Goal: Information Seeking & Learning: Learn about a topic

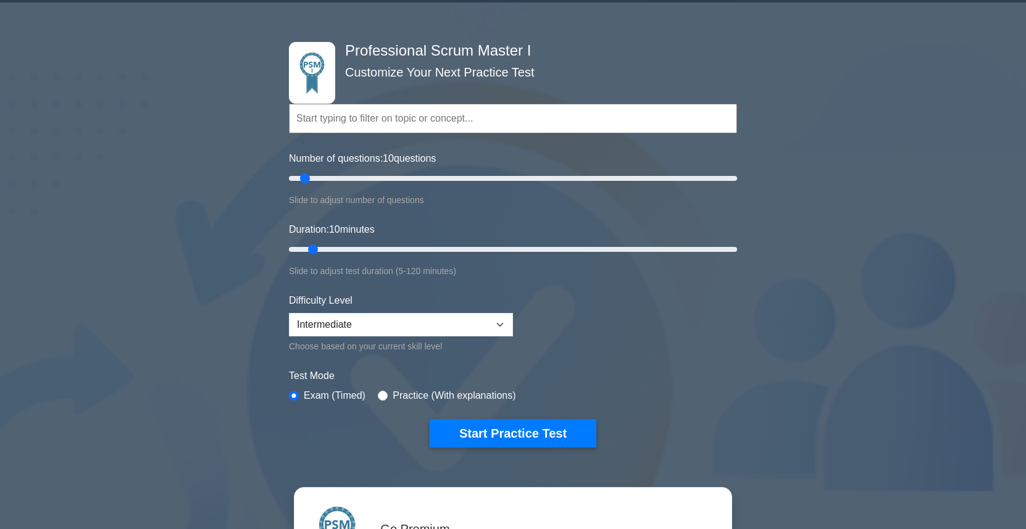
scroll to position [38, 0]
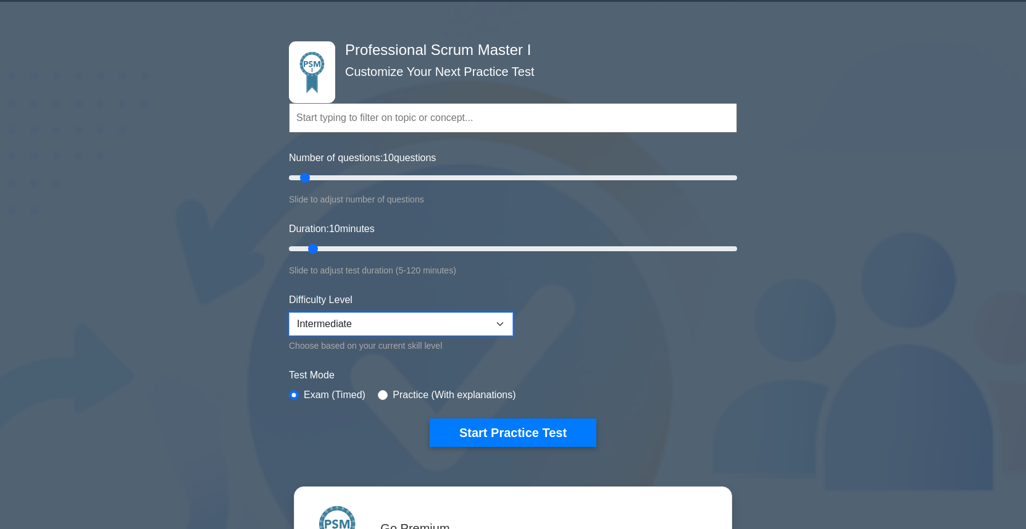
click at [501, 323] on select "Beginner Intermediate Expert" at bounding box center [401, 323] width 224 height 23
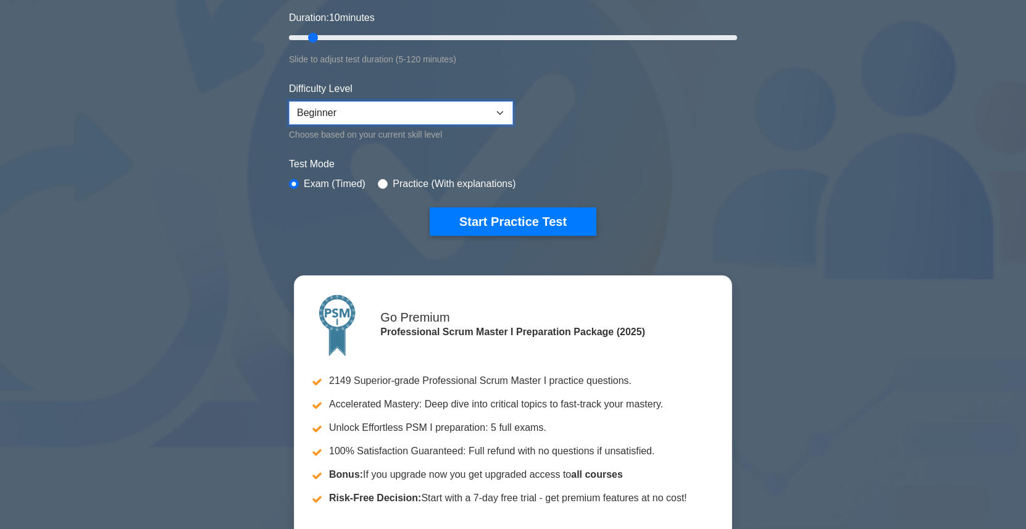
scroll to position [240, 0]
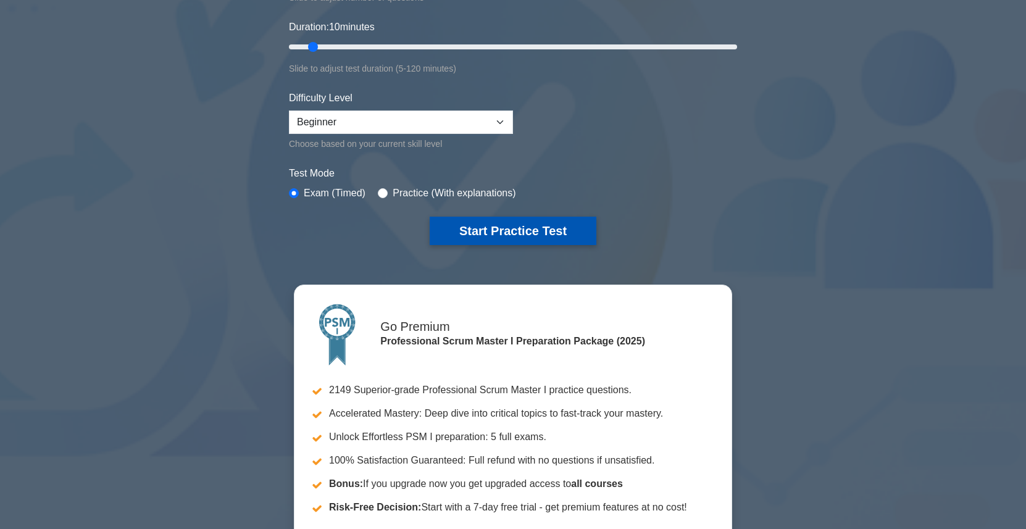
click at [572, 233] on button "Start Practice Test" at bounding box center [513, 231] width 167 height 28
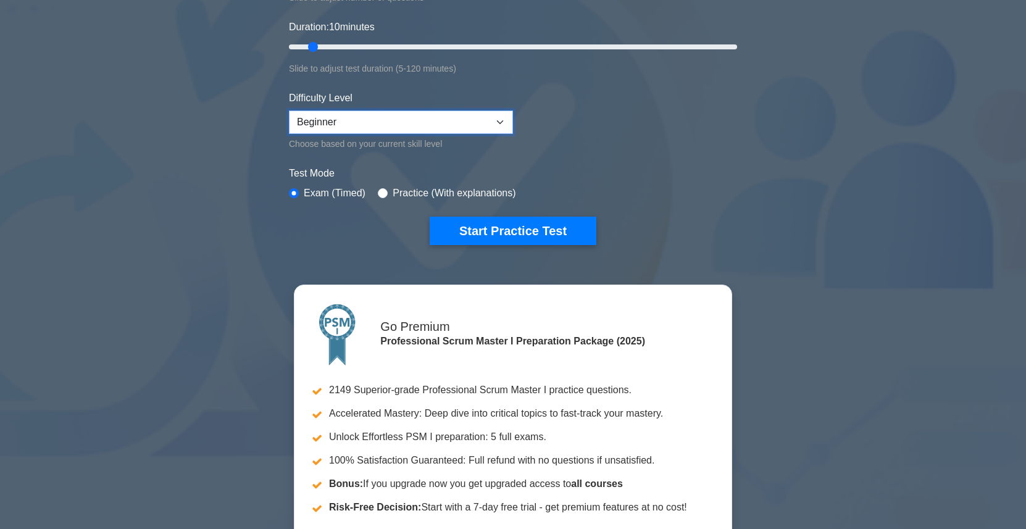
click at [498, 119] on select "Beginner Intermediate Expert" at bounding box center [401, 122] width 224 height 23
select select "expert"
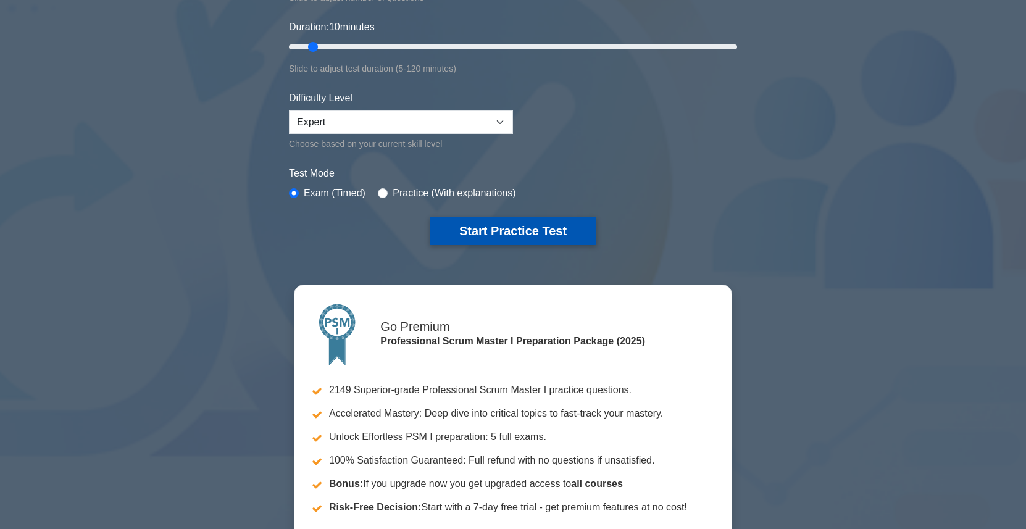
click at [489, 230] on button "Start Practice Test" at bounding box center [513, 231] width 167 height 28
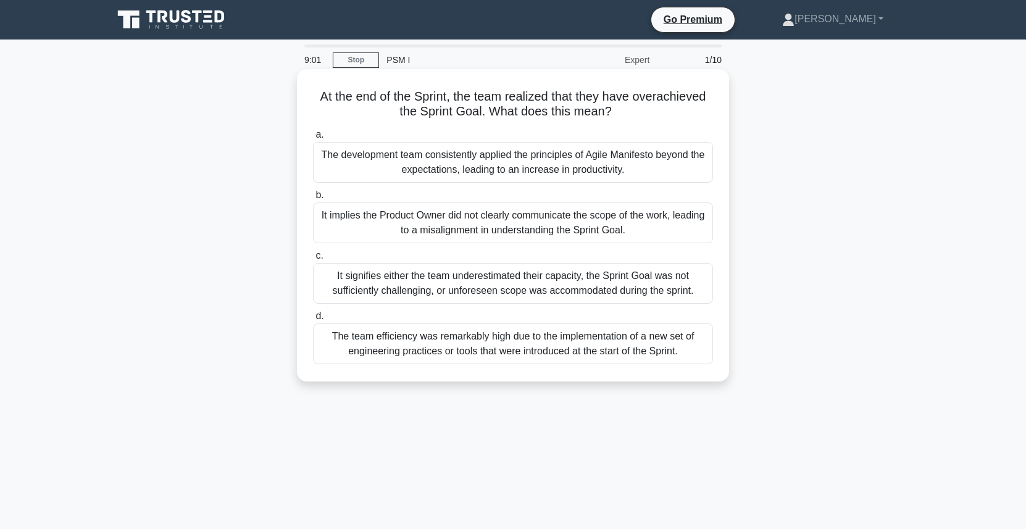
click at [483, 332] on div "The team efficiency was remarkably high due to the implementation of a new set …" at bounding box center [513, 344] width 400 height 41
click at [313, 320] on input "d. The team efficiency was remarkably high due to the implementation of a new s…" at bounding box center [313, 316] width 0 height 8
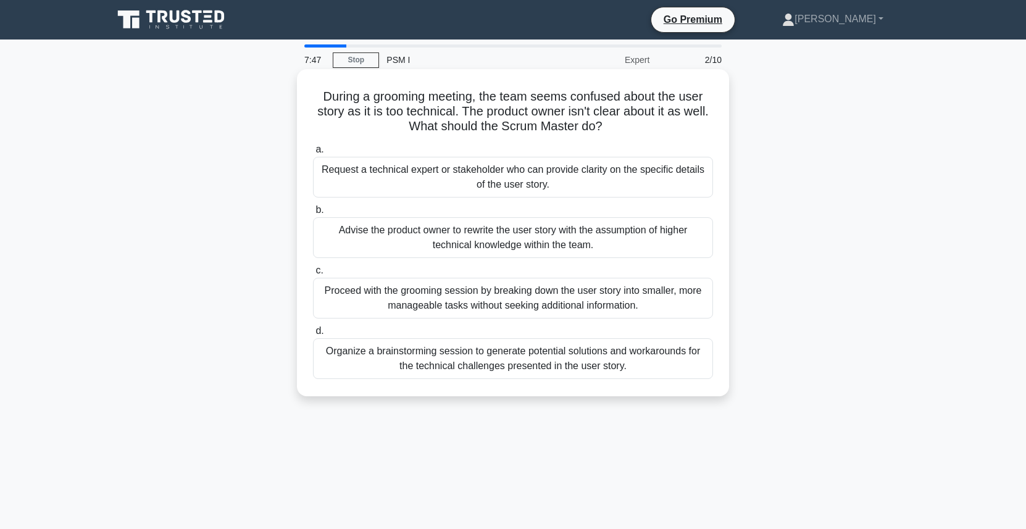
click at [491, 306] on div "Proceed with the grooming session by breaking down the user story into smaller,…" at bounding box center [513, 298] width 400 height 41
click at [313, 275] on input "c. Proceed with the grooming session by breaking down the user story into small…" at bounding box center [313, 271] width 0 height 8
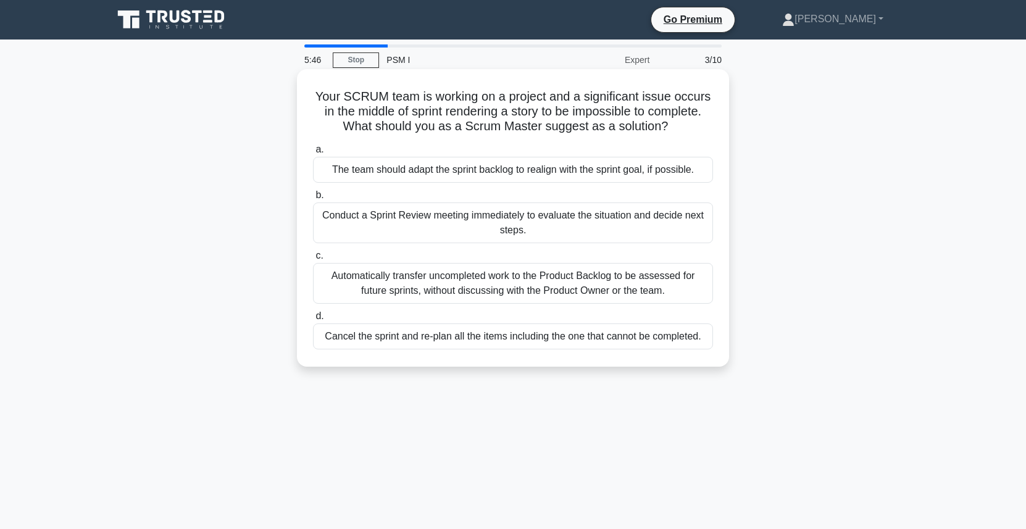
click at [490, 175] on div "The team should adapt the sprint backlog to realign with the sprint goal, if po…" at bounding box center [513, 170] width 400 height 26
click at [313, 154] on input "a. The team should adapt the sprint backlog to realign with the sprint goal, if…" at bounding box center [313, 150] width 0 height 8
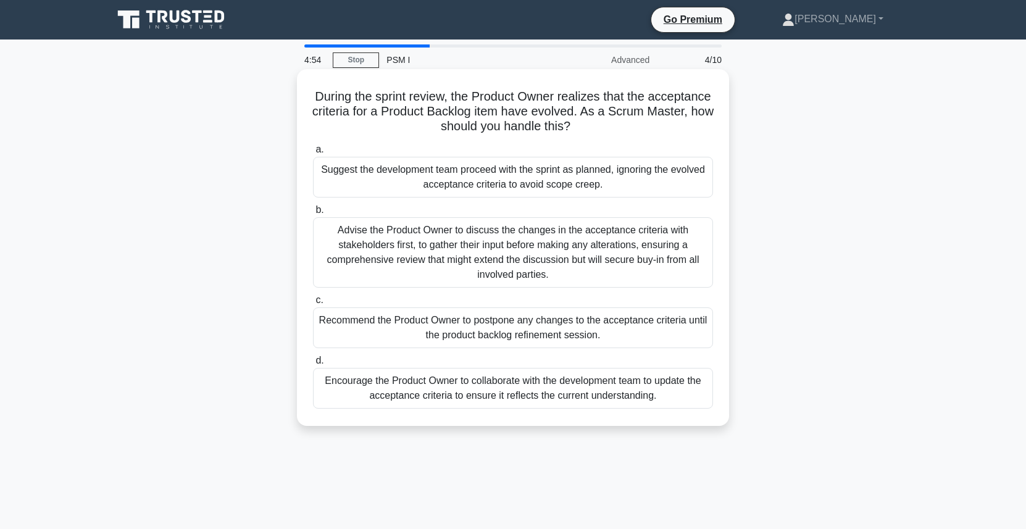
click at [498, 249] on div "Advise the Product Owner to discuss the changes in the acceptance criteria with…" at bounding box center [513, 252] width 400 height 70
click at [313, 214] on input "b. Advise the Product Owner to discuss the changes in the acceptance criteria w…" at bounding box center [313, 210] width 0 height 8
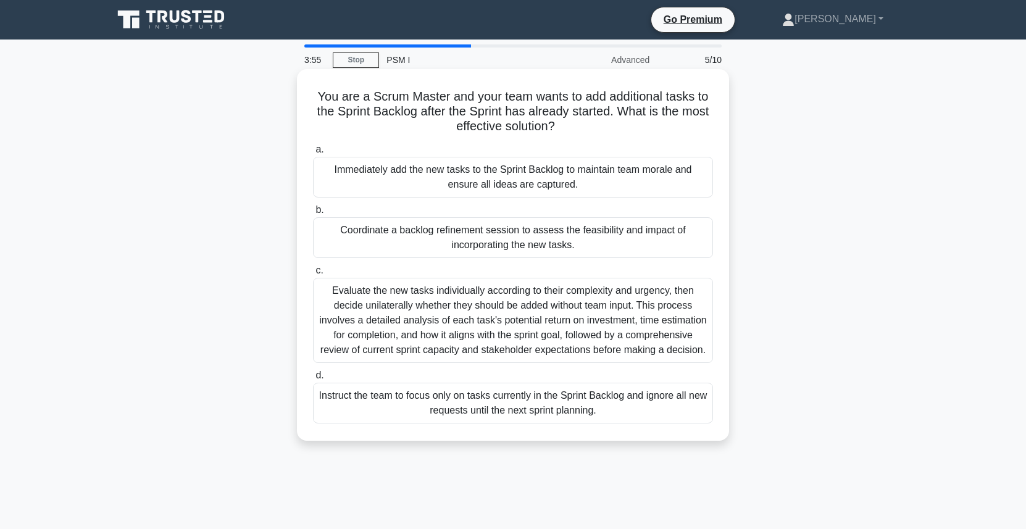
click at [507, 312] on div "Evaluate the new tasks individually according to their complexity and urgency, …" at bounding box center [513, 320] width 400 height 85
click at [313, 275] on input "c. Evaluate the new tasks individually according to their complexity and urgenc…" at bounding box center [313, 271] width 0 height 8
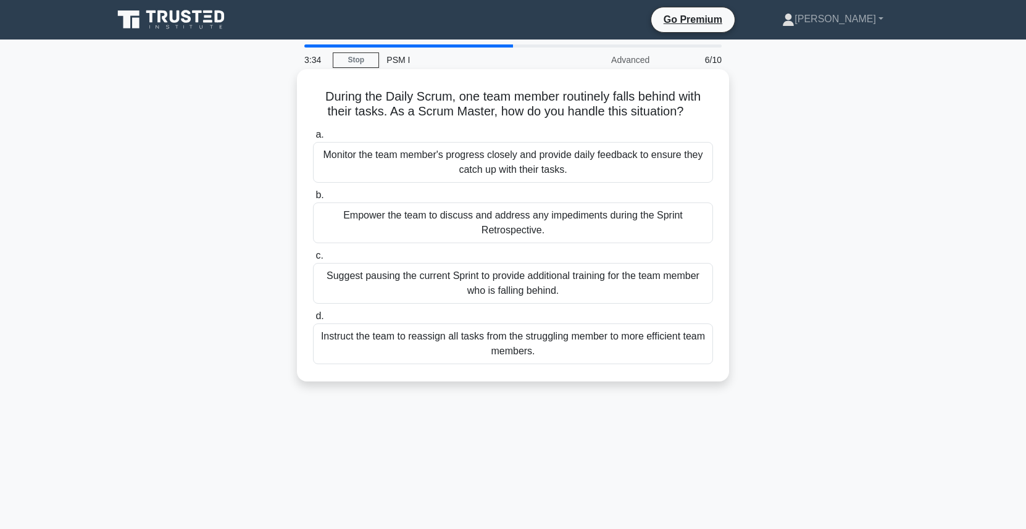
click at [545, 233] on div "Empower the team to discuss and address any impediments during the Sprint Retro…" at bounding box center [513, 222] width 400 height 41
click at [313, 199] on input "b. Empower the team to discuss and address any impediments during the Sprint Re…" at bounding box center [313, 195] width 0 height 8
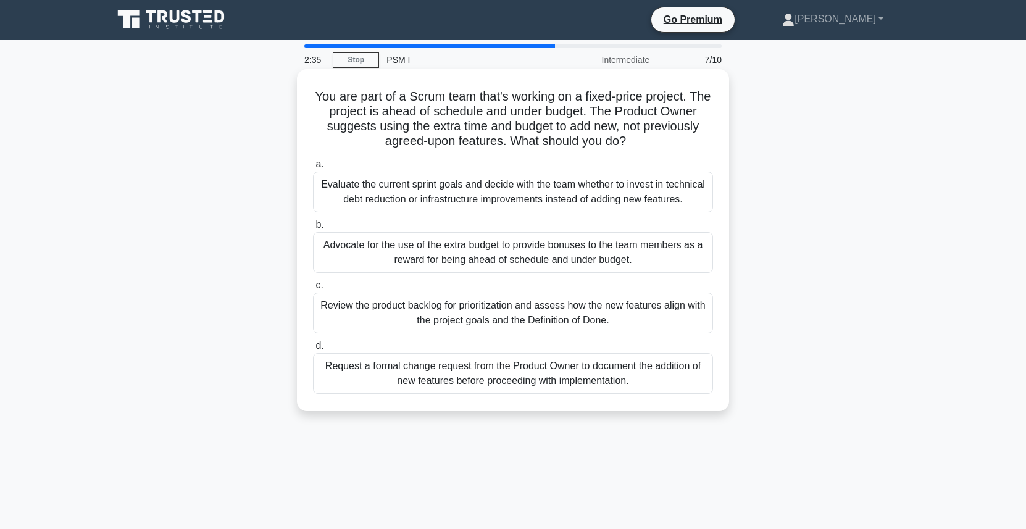
click at [542, 312] on div "Review the product backlog for prioritization and assess how the new features a…" at bounding box center [513, 313] width 400 height 41
click at [392, 316] on div "Review the product backlog for prioritization and assess how the new features a…" at bounding box center [513, 313] width 400 height 41
click at [313, 290] on input "c. Review the product backlog for prioritization and assess how the new feature…" at bounding box center [313, 286] width 0 height 8
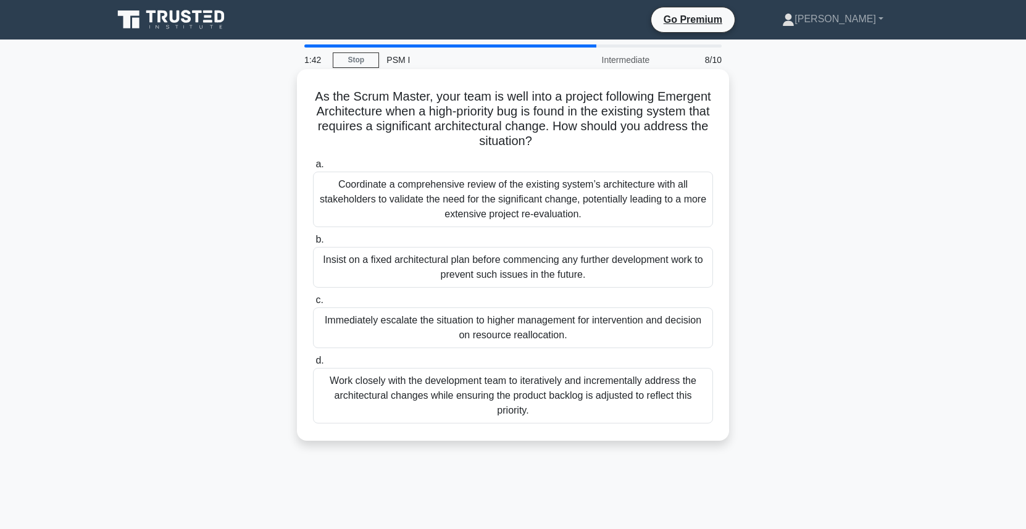
click at [438, 406] on div "Work closely with the development team to iteratively and incrementally address…" at bounding box center [513, 396] width 400 height 56
click at [313, 365] on input "d. Work closely with the development team to iteratively and incrementally addr…" at bounding box center [313, 361] width 0 height 8
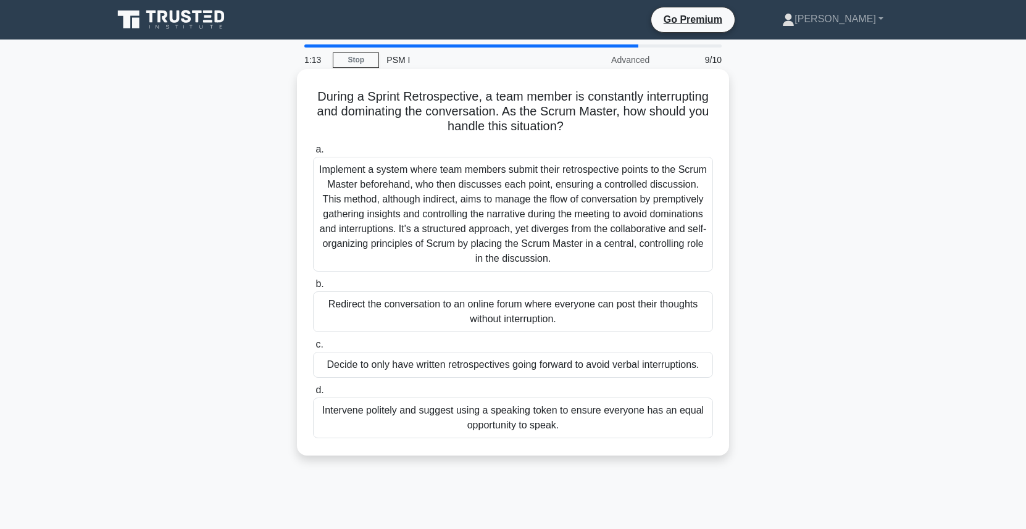
click at [442, 425] on div "Intervene politely and suggest using a speaking token to ensure everyone has an…" at bounding box center [513, 418] width 400 height 41
click at [313, 394] on input "d. Intervene politely and suggest using a speaking token to ensure everyone has…" at bounding box center [313, 390] width 0 height 8
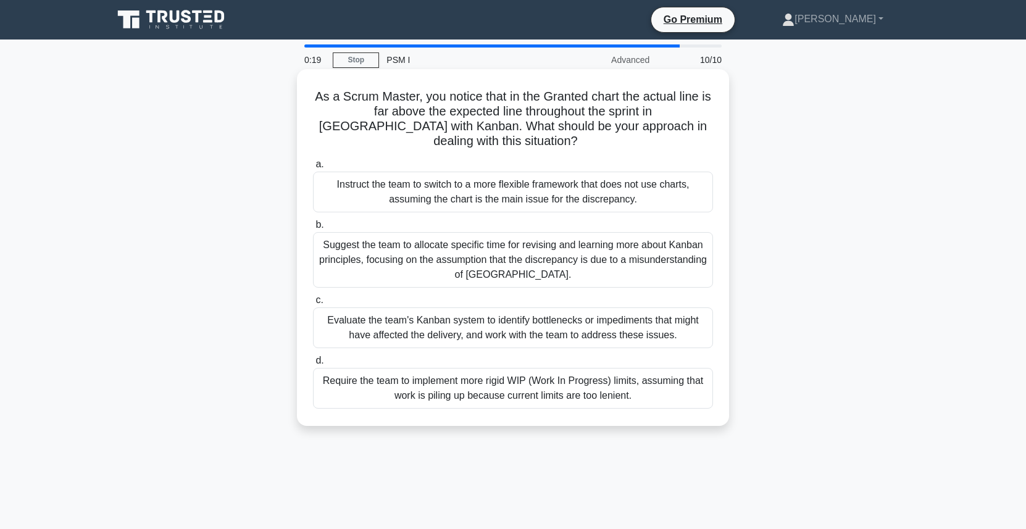
click at [606, 318] on div "Evaluate the team's Kanban system to identify bottlenecks or impediments that m…" at bounding box center [513, 327] width 400 height 41
click at [313, 304] on input "c. Evaluate the team's Kanban system to identify bottlenecks or impediments tha…" at bounding box center [313, 300] width 0 height 8
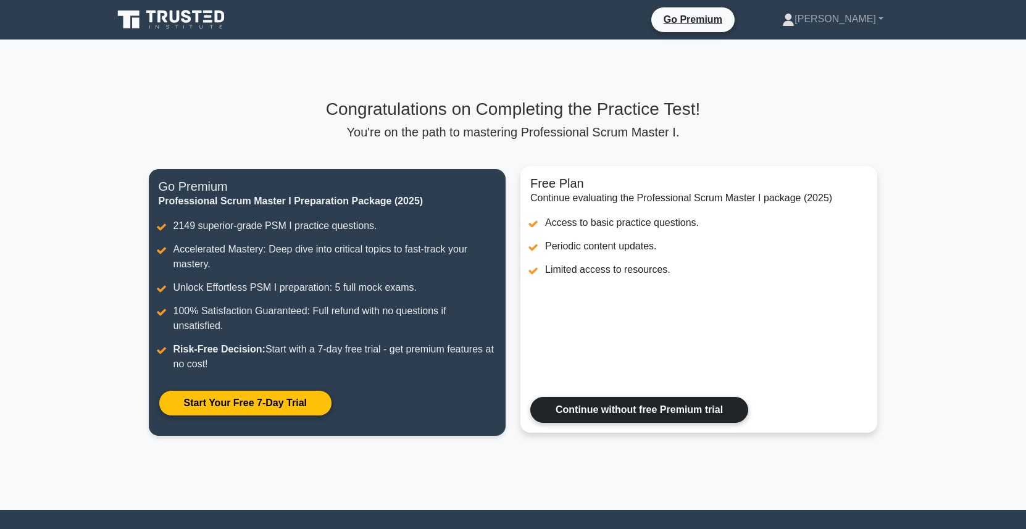
click at [622, 397] on link "Continue without free Premium trial" at bounding box center [639, 410] width 218 height 26
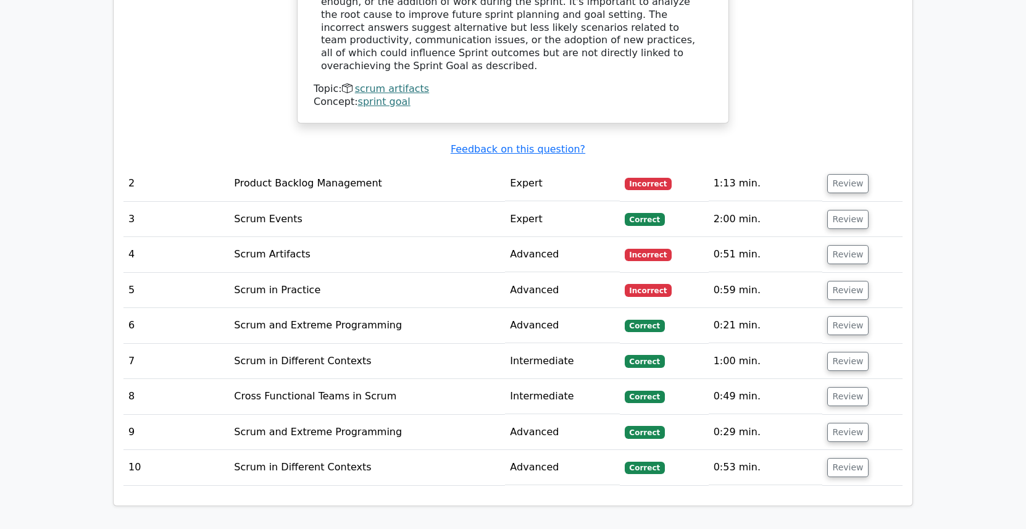
scroll to position [1505, 0]
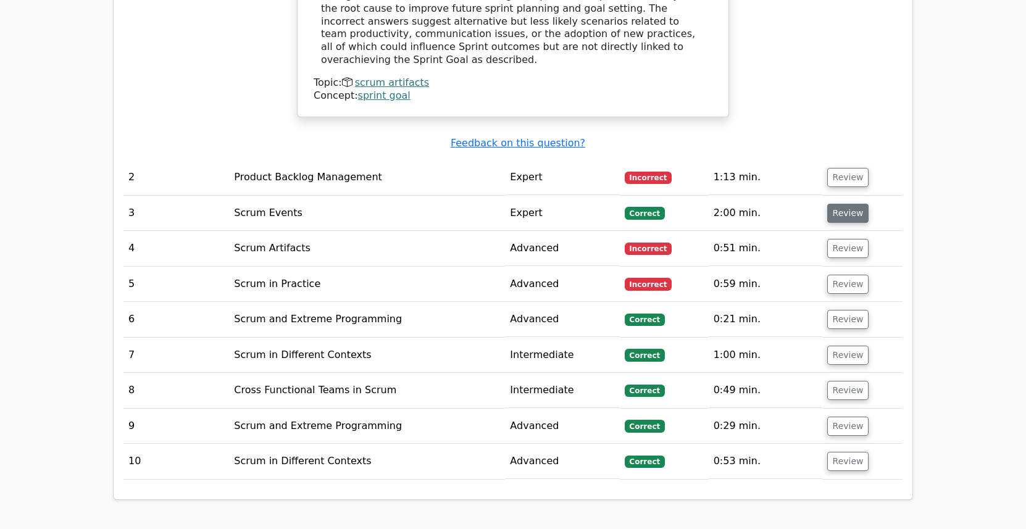
click at [845, 204] on button "Review" at bounding box center [848, 213] width 42 height 19
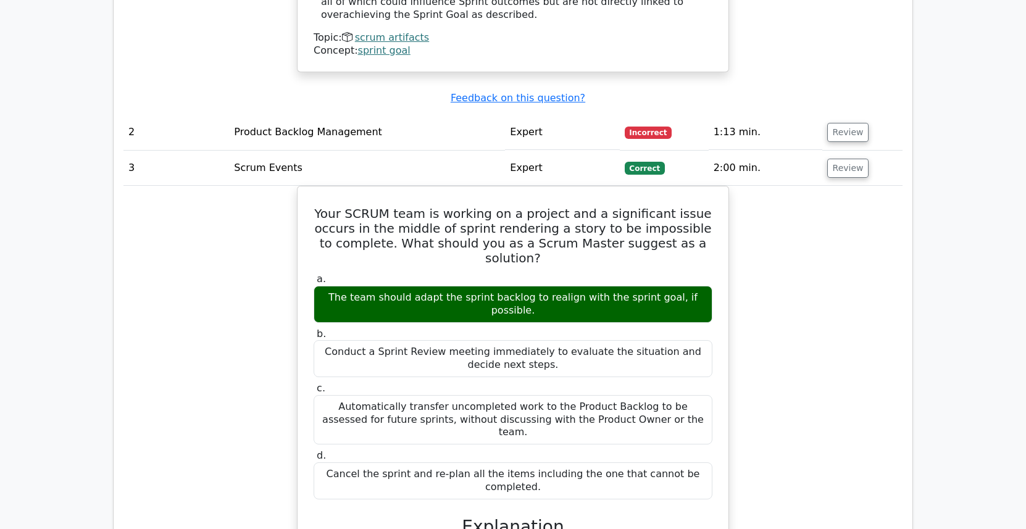
scroll to position [1551, 0]
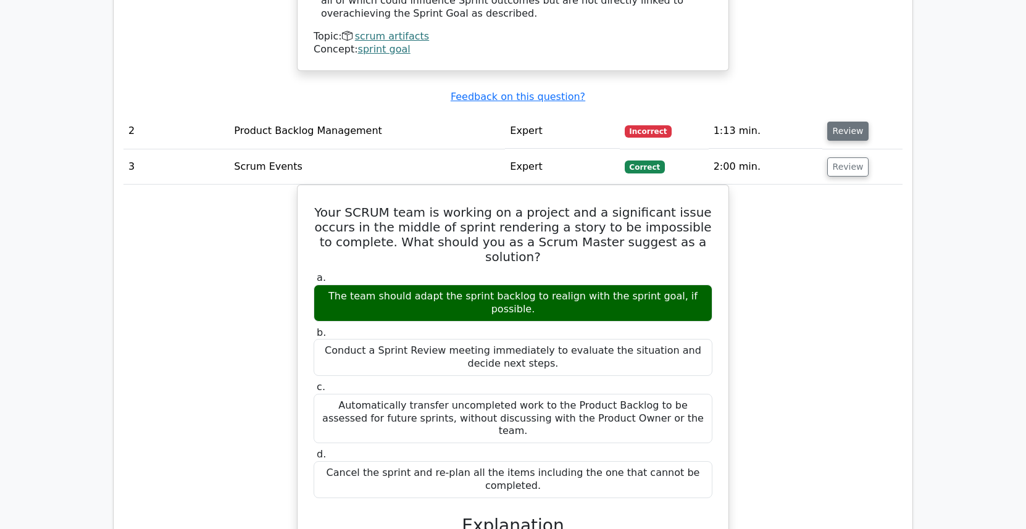
click at [842, 122] on button "Review" at bounding box center [848, 131] width 42 height 19
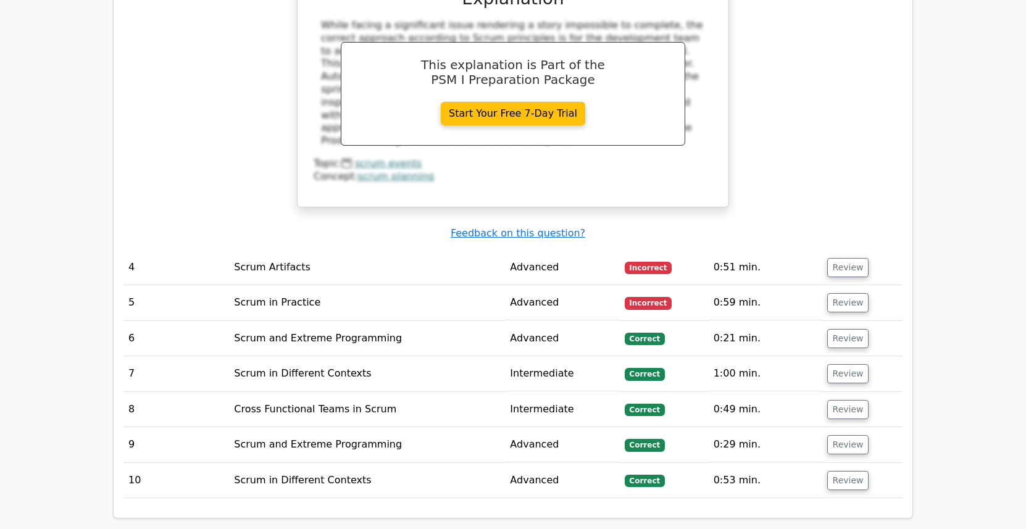
scroll to position [2608, 0]
click at [846, 257] on button "Review" at bounding box center [848, 266] width 42 height 19
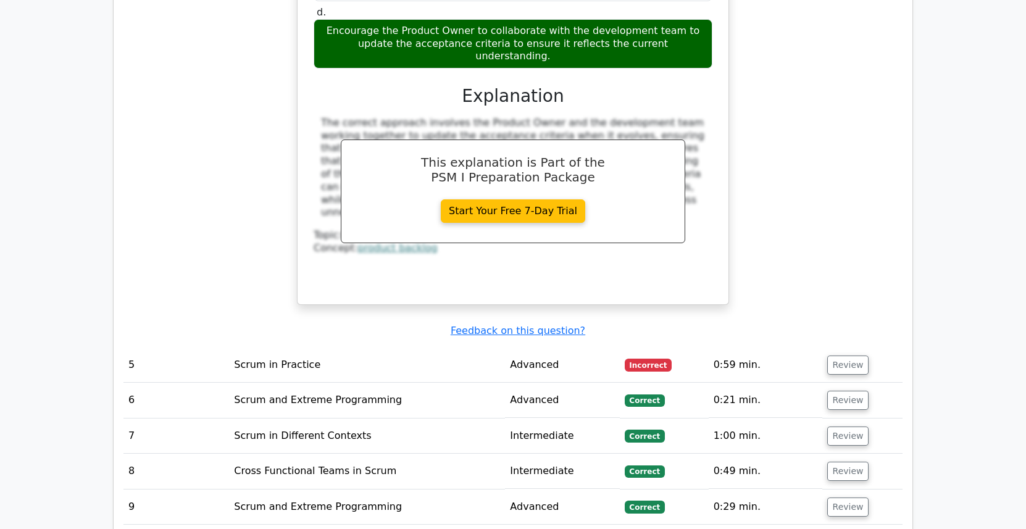
scroll to position [3150, 0]
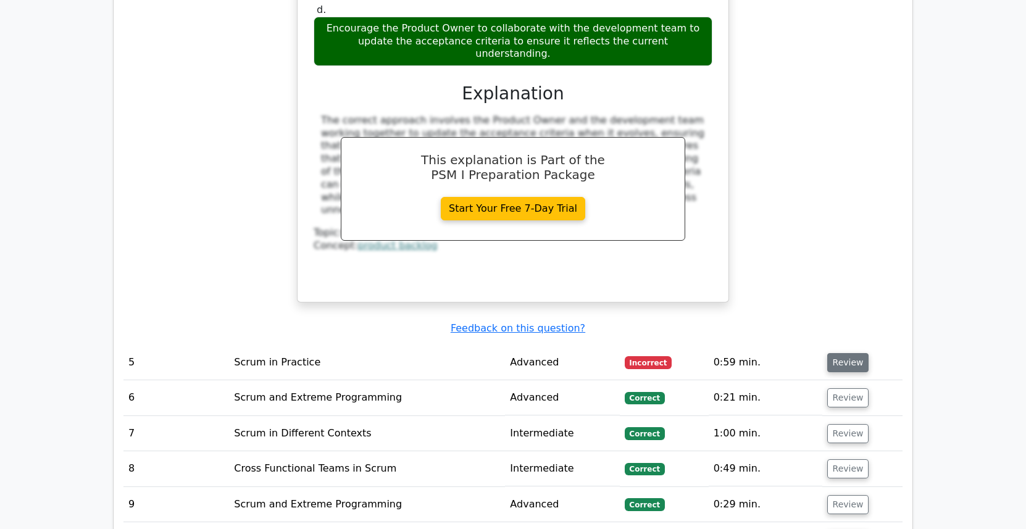
click at [848, 353] on button "Review" at bounding box center [848, 362] width 42 height 19
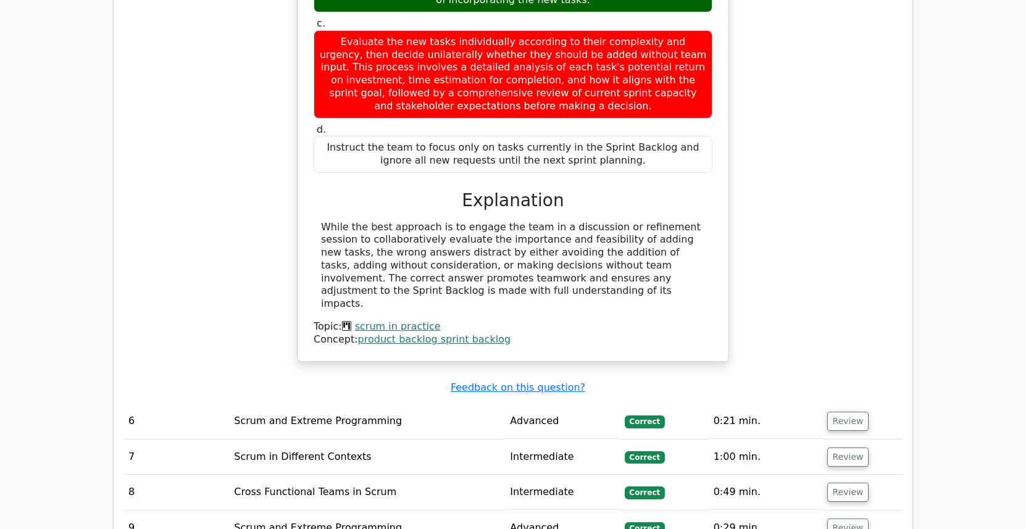
scroll to position [3717, 0]
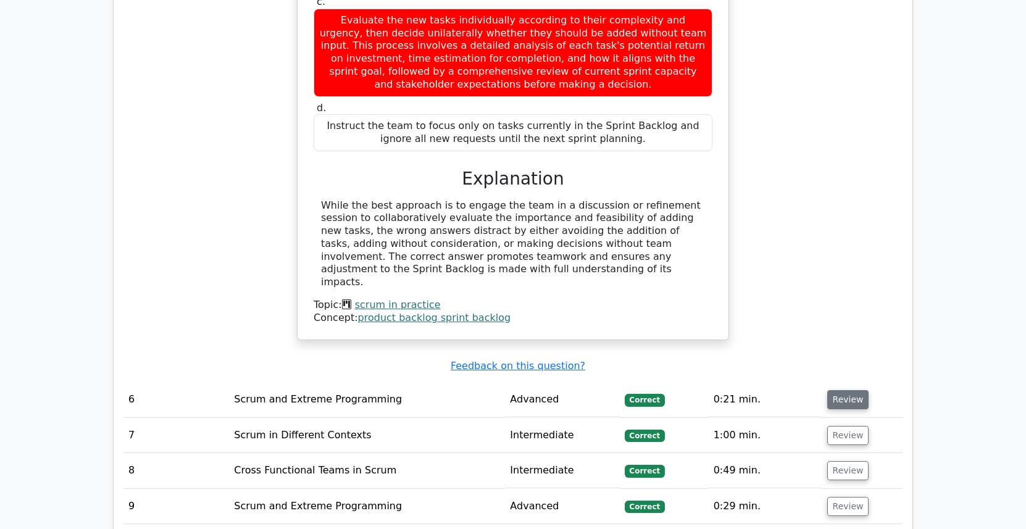
click at [845, 390] on button "Review" at bounding box center [848, 399] width 42 height 19
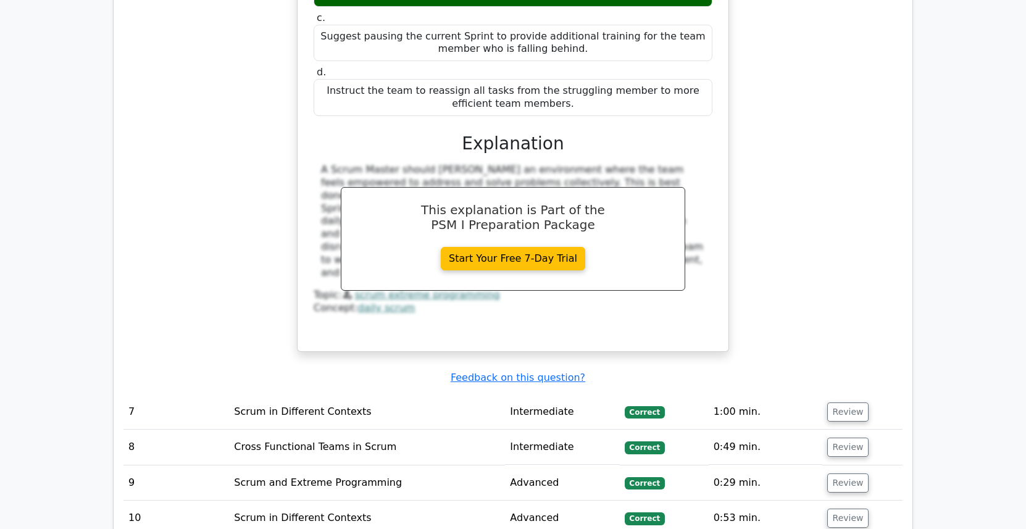
scroll to position [4311, 0]
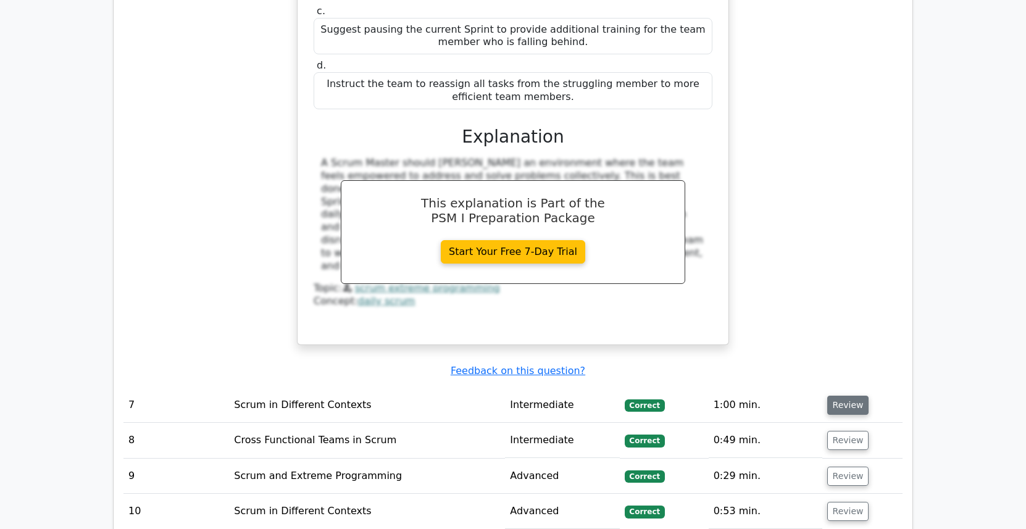
click at [845, 396] on button "Review" at bounding box center [848, 405] width 42 height 19
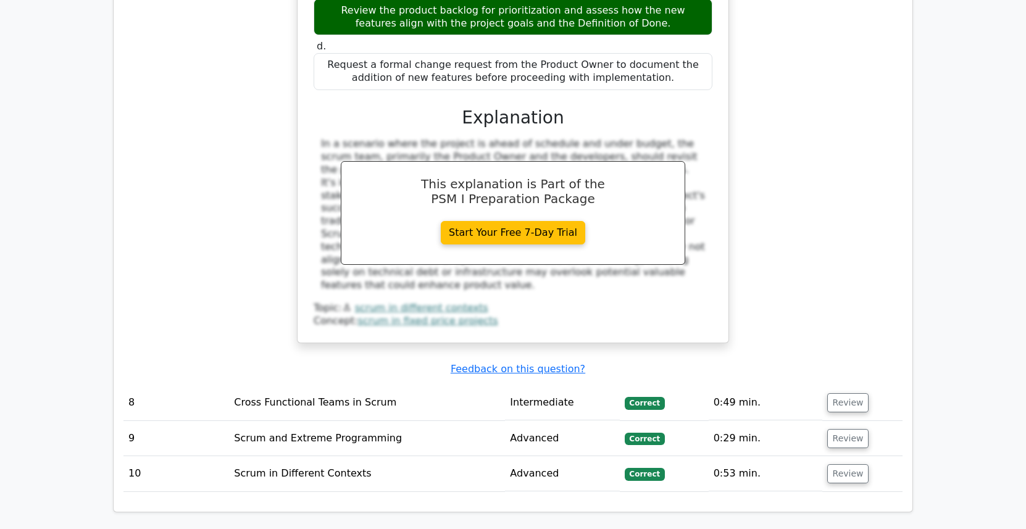
scroll to position [4961, 0]
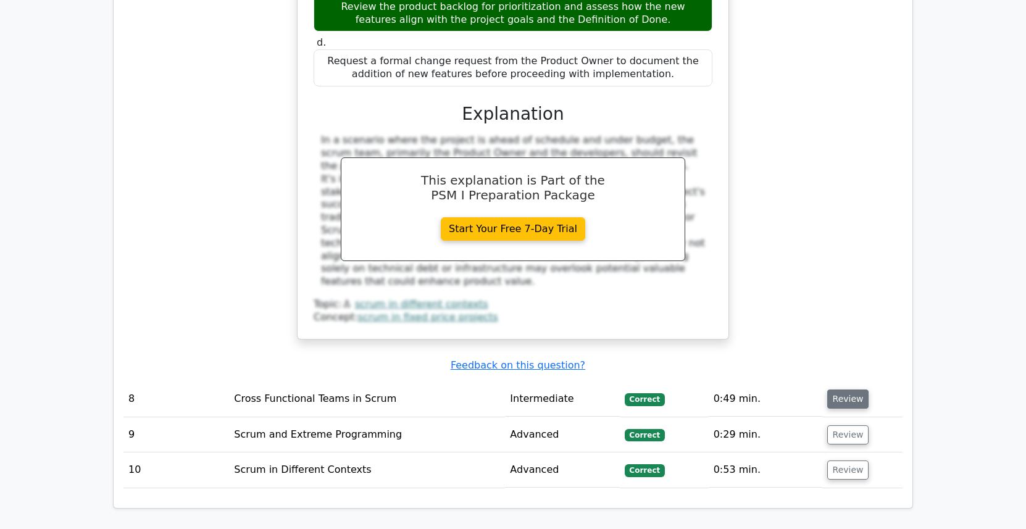
click at [851, 390] on button "Review" at bounding box center [848, 399] width 42 height 19
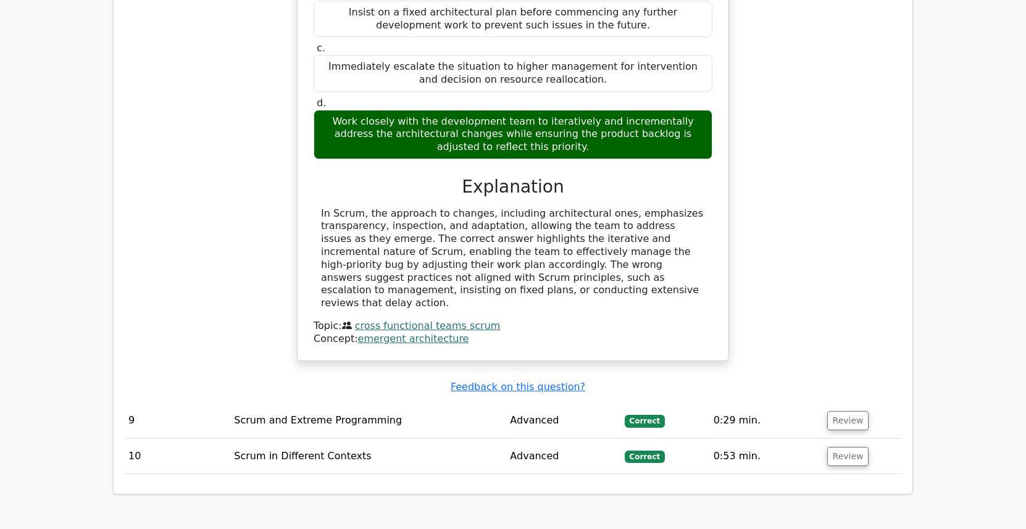
scroll to position [5559, 0]
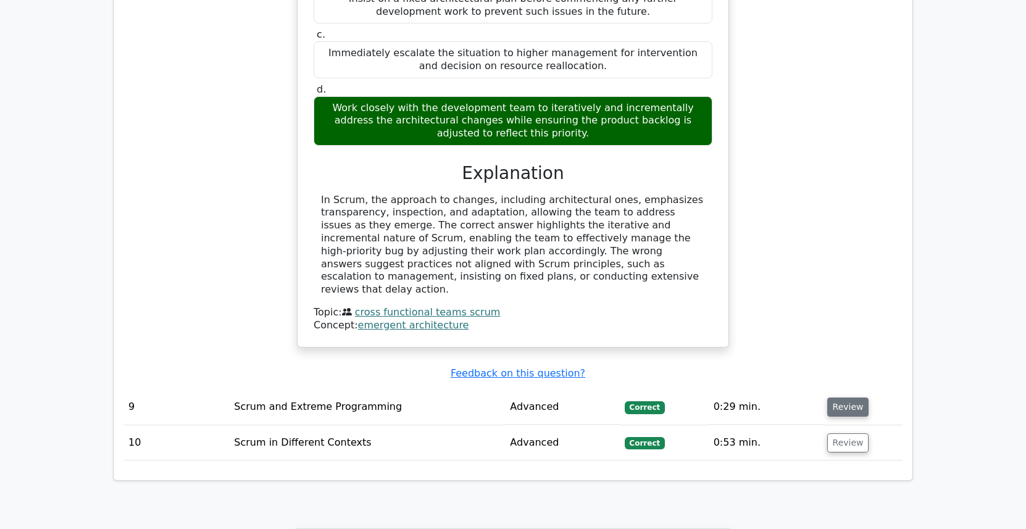
click at [841, 398] on button "Review" at bounding box center [848, 407] width 42 height 19
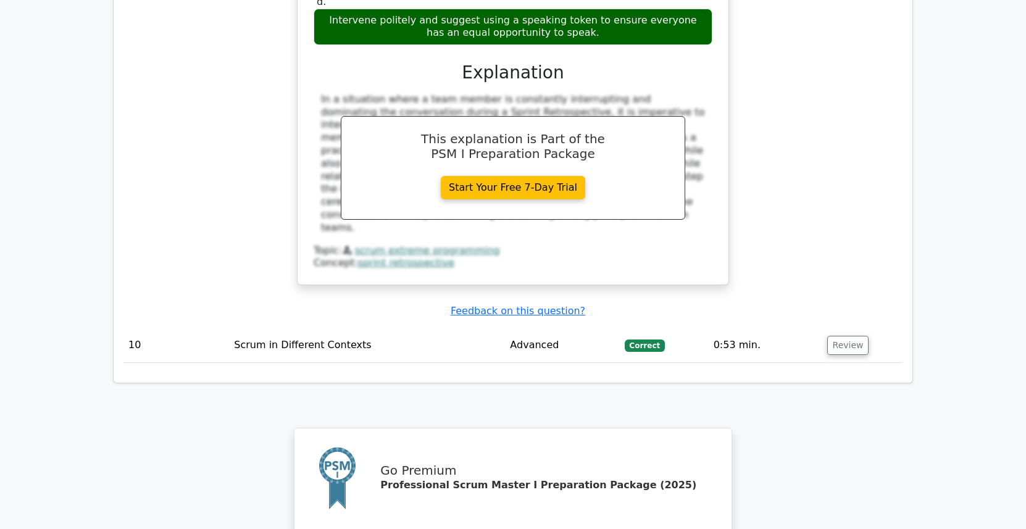
scroll to position [6306, 0]
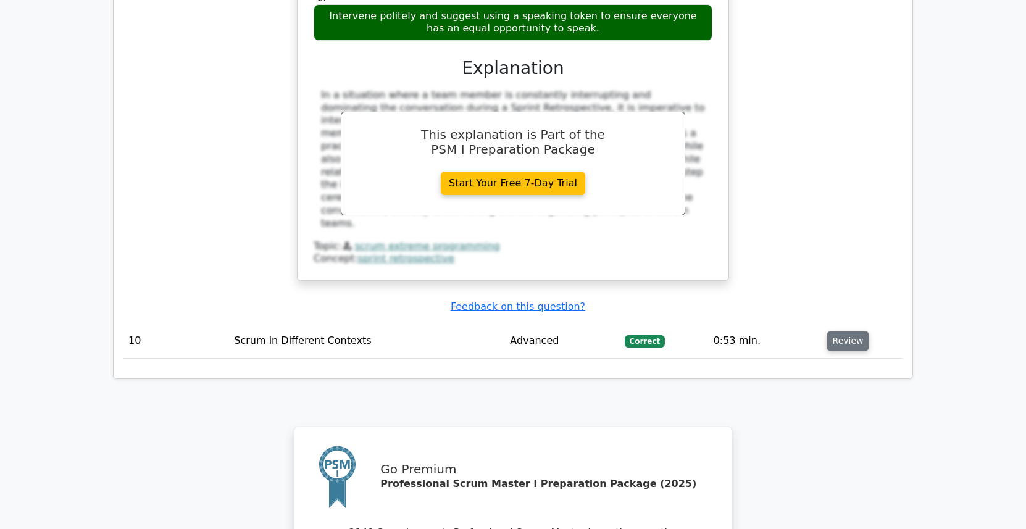
click at [849, 332] on button "Review" at bounding box center [848, 341] width 42 height 19
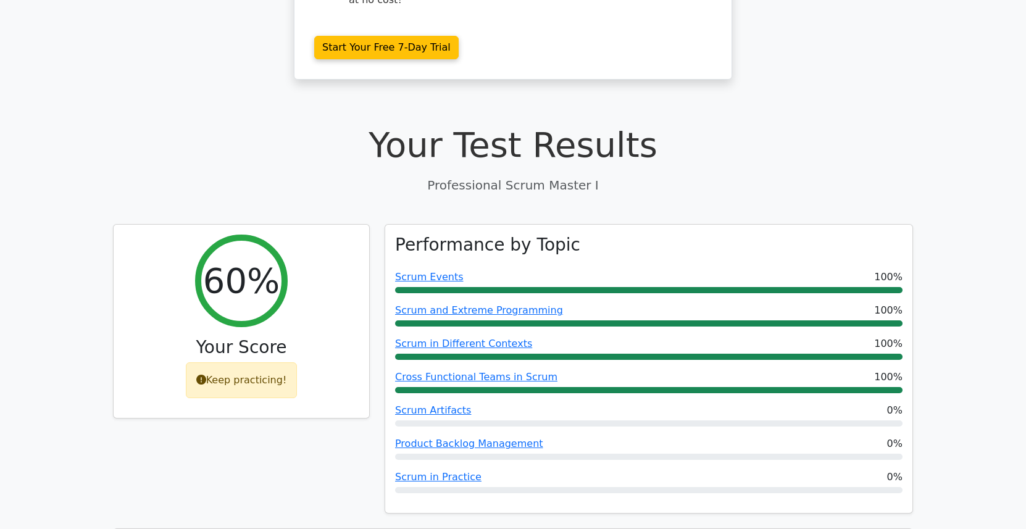
scroll to position [0, 0]
